Goal: Information Seeking & Learning: Learn about a topic

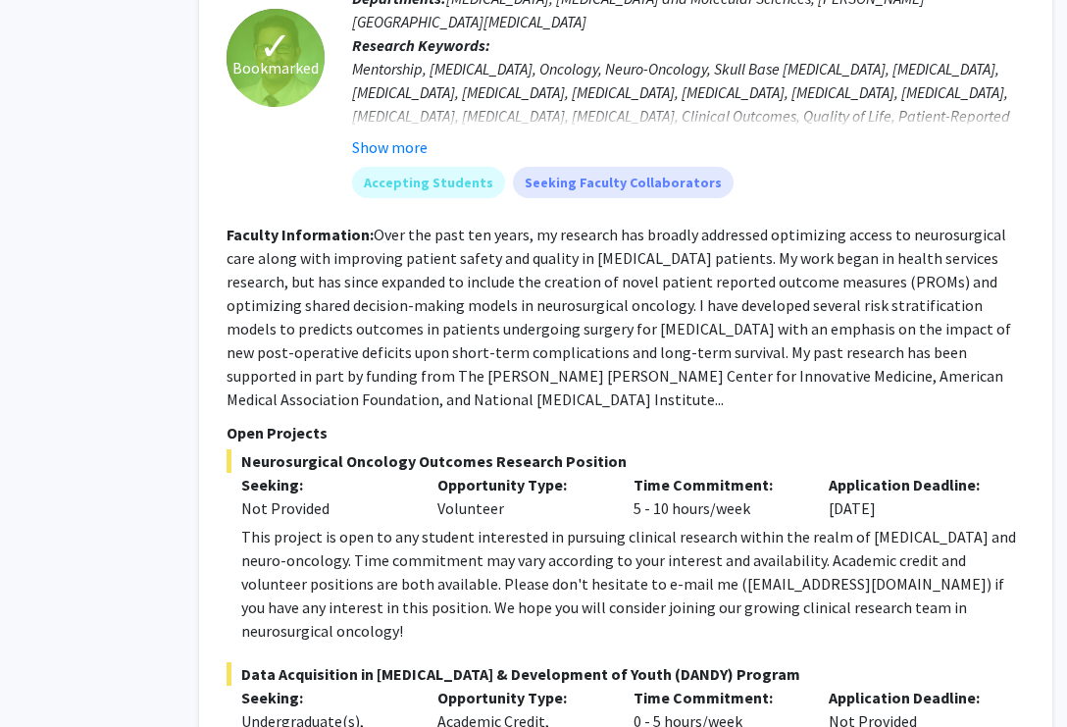
scroll to position [2426, 110]
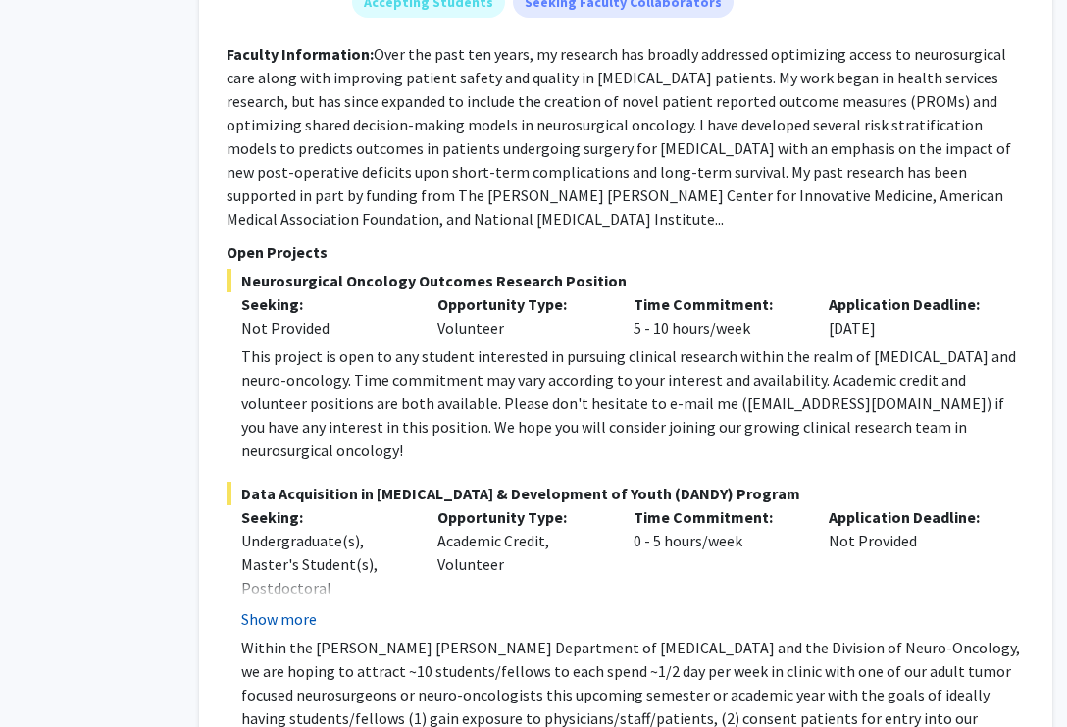
click at [257, 607] on button "Show more" at bounding box center [279, 619] width 76 height 24
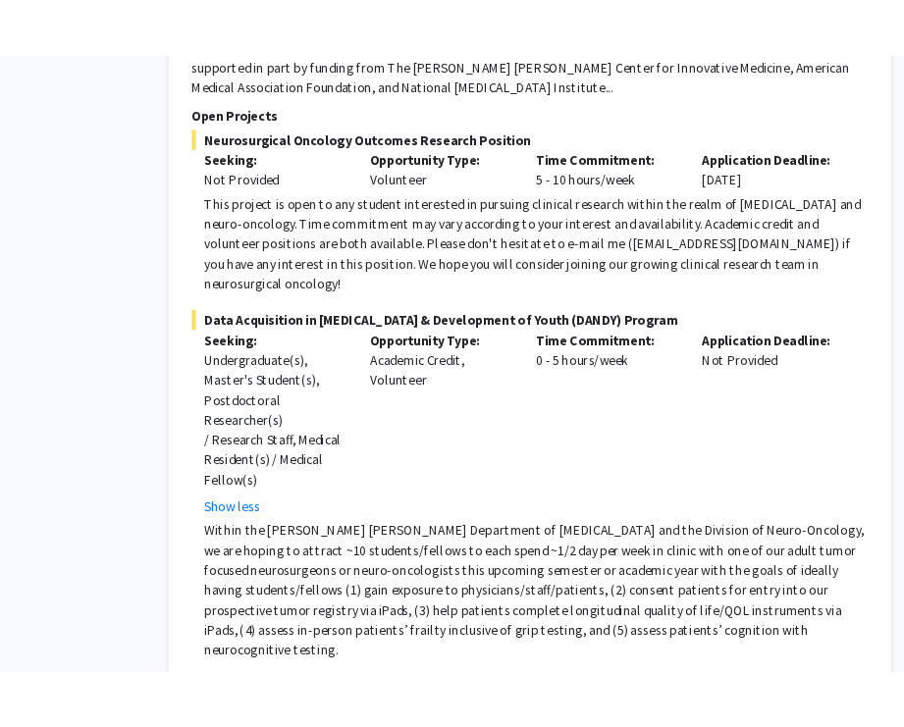
scroll to position [2697, 110]
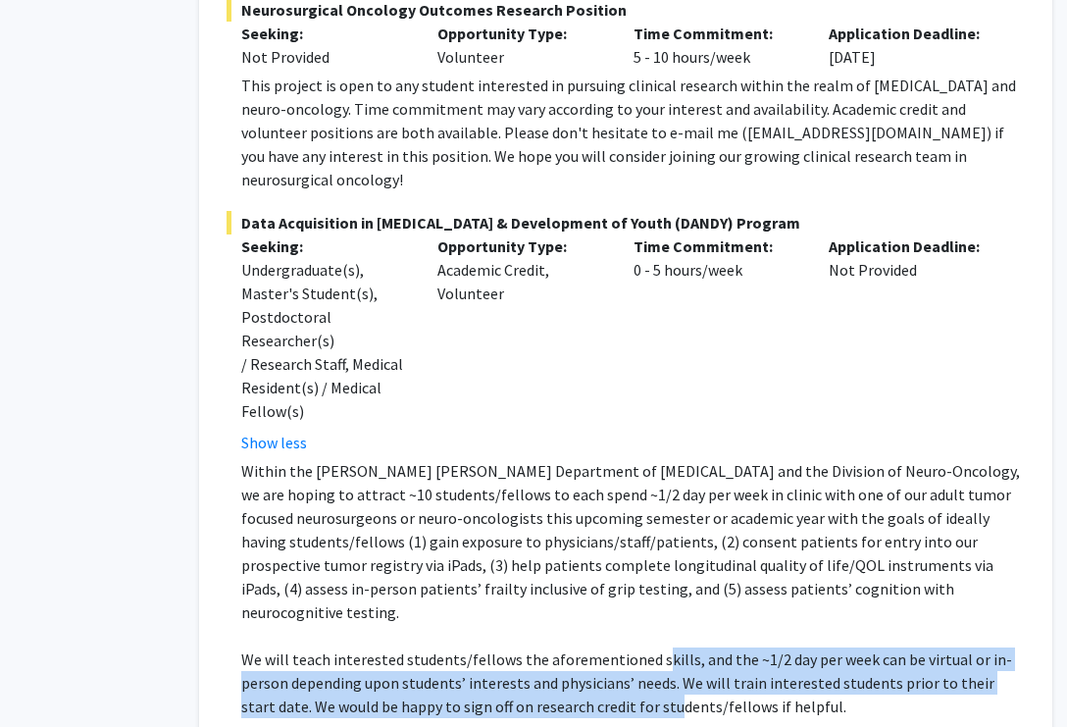
drag, startPoint x: 651, startPoint y: 529, endPoint x: 639, endPoint y: 576, distance: 48.8
click at [639, 648] on p "We will teach interested students/fellows the aforementioned skills, and the ~1…" at bounding box center [633, 683] width 784 height 71
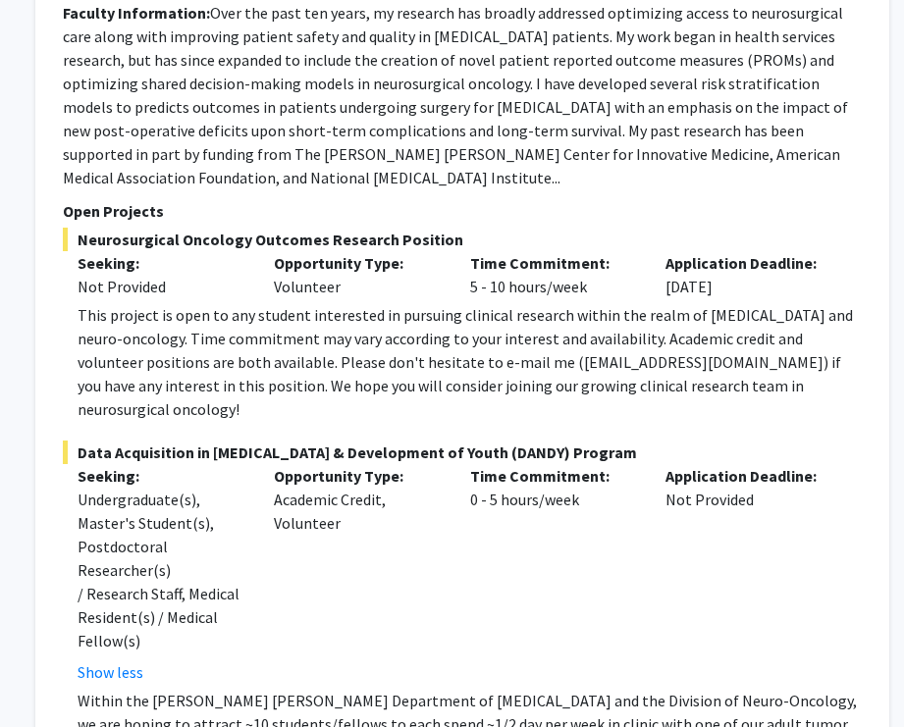
scroll to position [2471, 274]
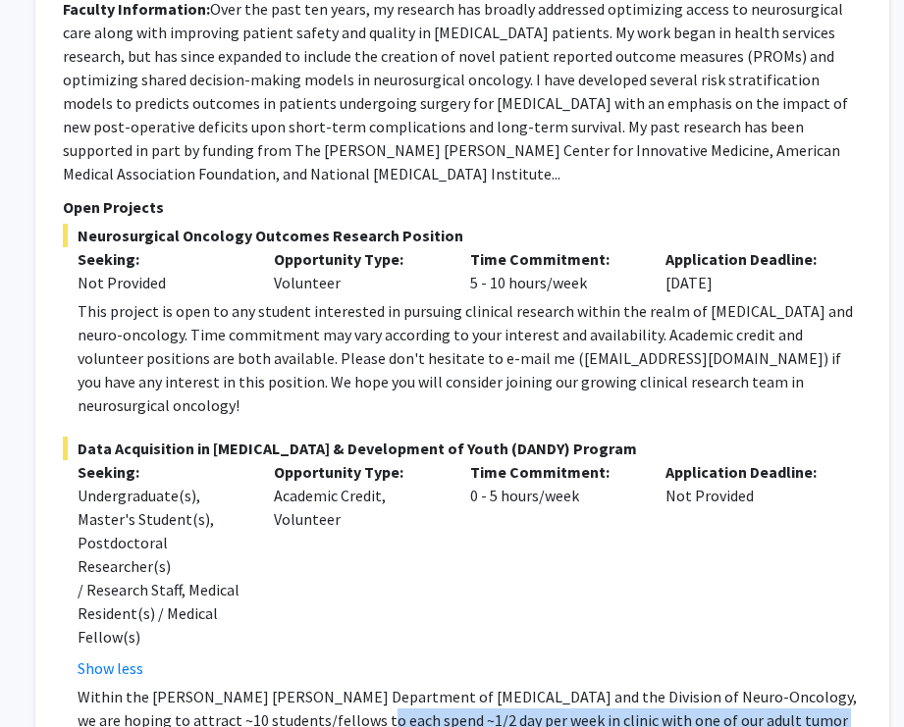
drag, startPoint x: 309, startPoint y: 604, endPoint x: 279, endPoint y: 681, distance: 82.3
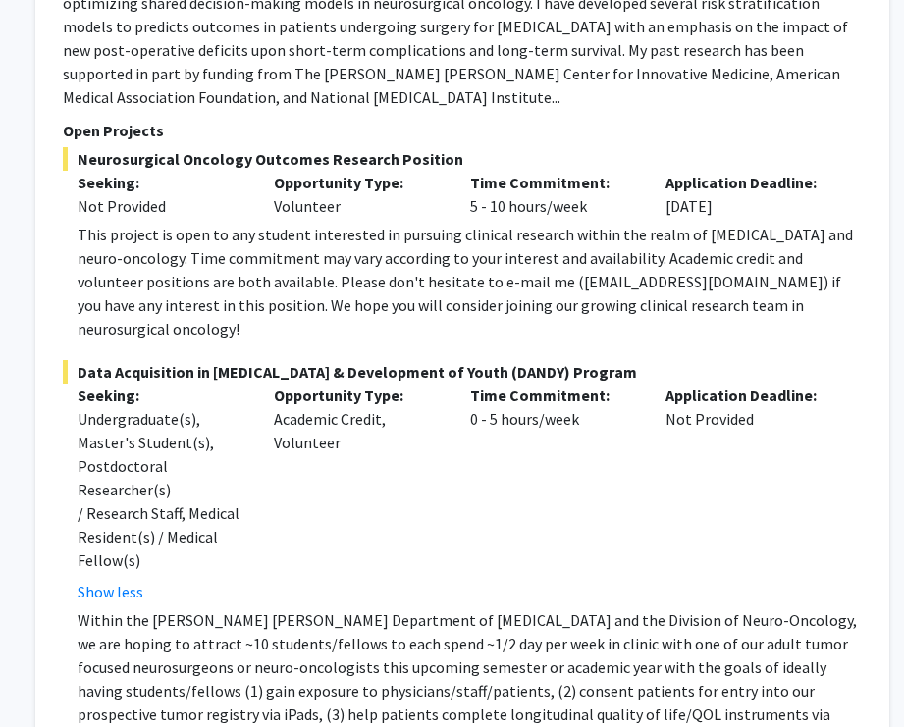
scroll to position [2725, 274]
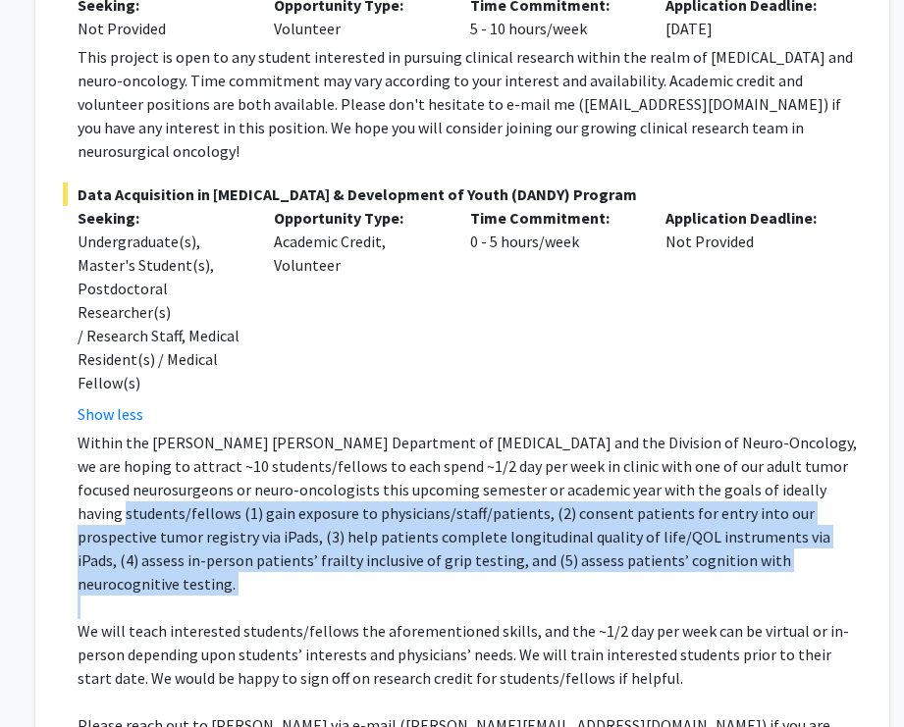
drag, startPoint x: 745, startPoint y: 378, endPoint x: 751, endPoint y: 463, distance: 85.6
click at [751, 463] on div "Within the [PERSON_NAME] [PERSON_NAME] Department of [MEDICAL_DATA] and the Div…" at bounding box center [470, 607] width 784 height 353
copy p "(1) gain exposure to physicians/staff/patients, (2) consent patients for entry …"
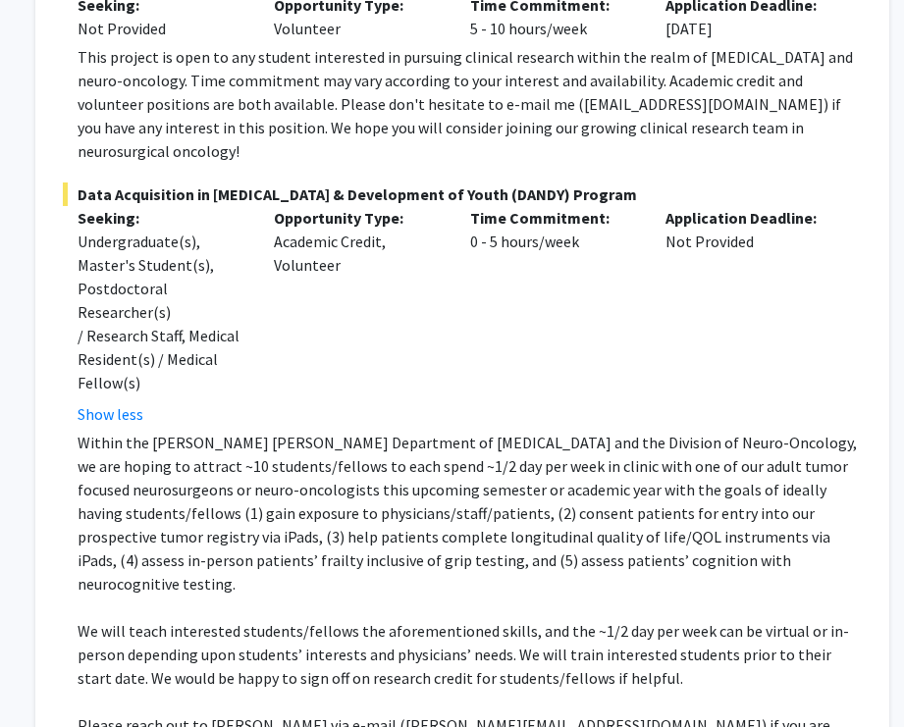
click at [506, 431] on p "Within the [PERSON_NAME] [PERSON_NAME] Department of [MEDICAL_DATA] and the Div…" at bounding box center [470, 513] width 784 height 165
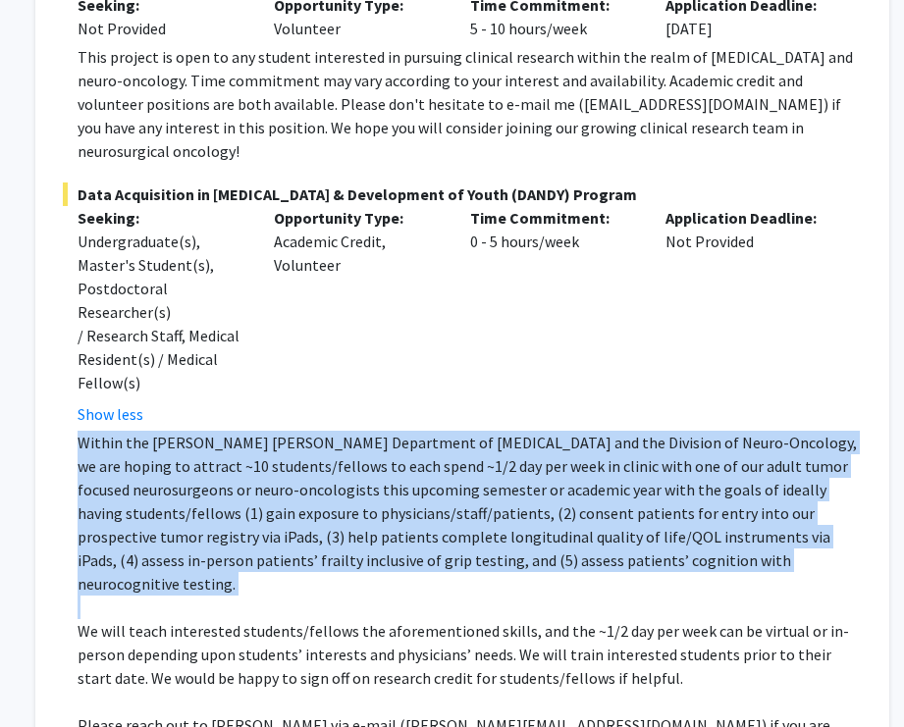
click at [506, 431] on p "Within the [PERSON_NAME] [PERSON_NAME] Department of [MEDICAL_DATA] and the Div…" at bounding box center [470, 513] width 784 height 165
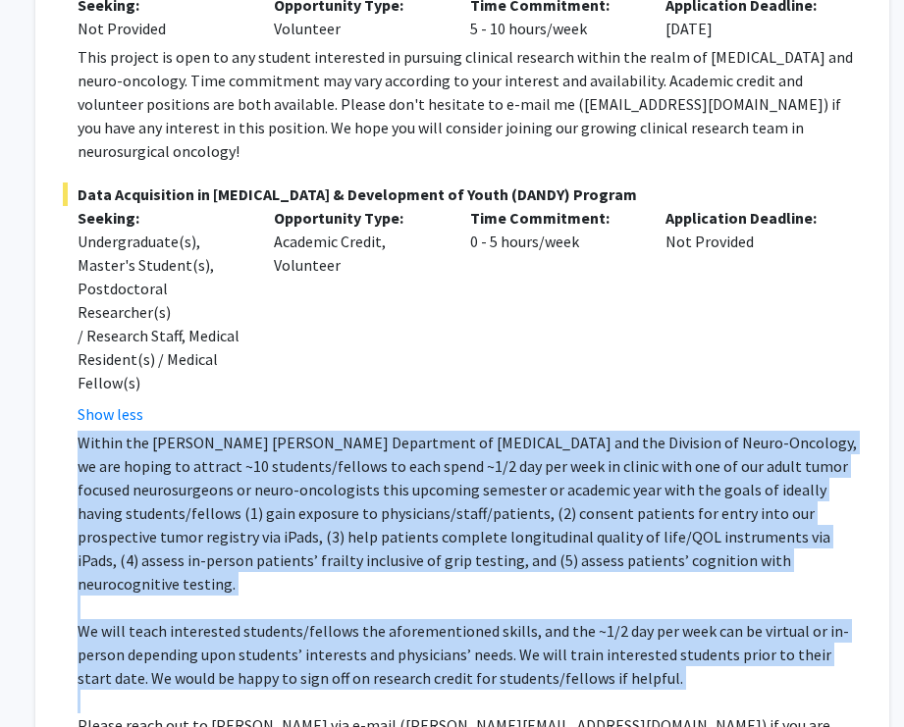
click at [669, 619] on p "We will teach interested students/fellows the aforementioned skills, and the ~1…" at bounding box center [470, 654] width 784 height 71
copy div "Within the [PERSON_NAME] [PERSON_NAME] Department of [MEDICAL_DATA] and the Div…"
click at [667, 619] on p "We will teach interested students/fellows the aforementioned skills, and the ~1…" at bounding box center [470, 654] width 784 height 71
